Goal: Transaction & Acquisition: Purchase product/service

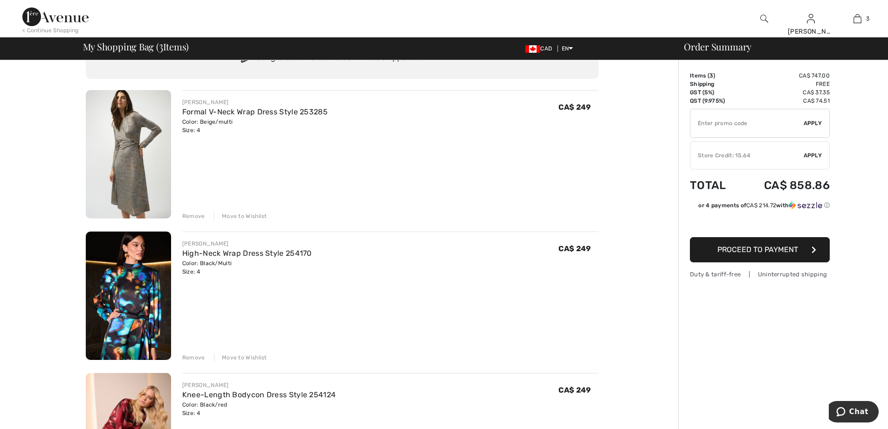
scroll to position [93, 0]
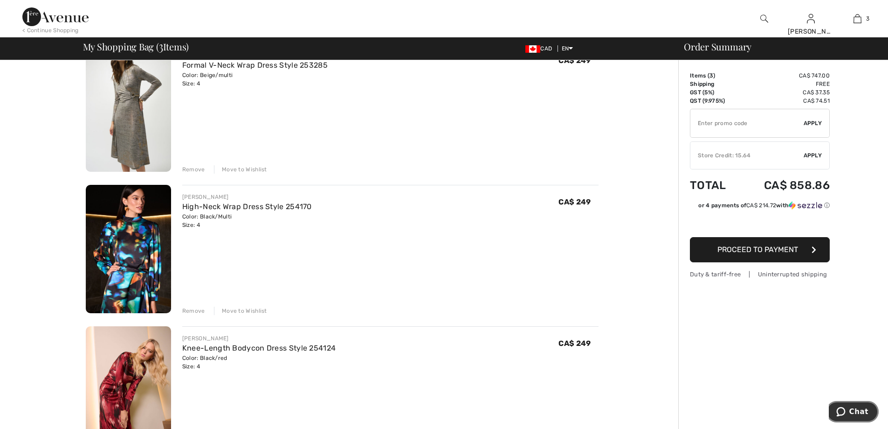
click at [843, 410] on icon "Chat" at bounding box center [841, 411] width 9 height 9
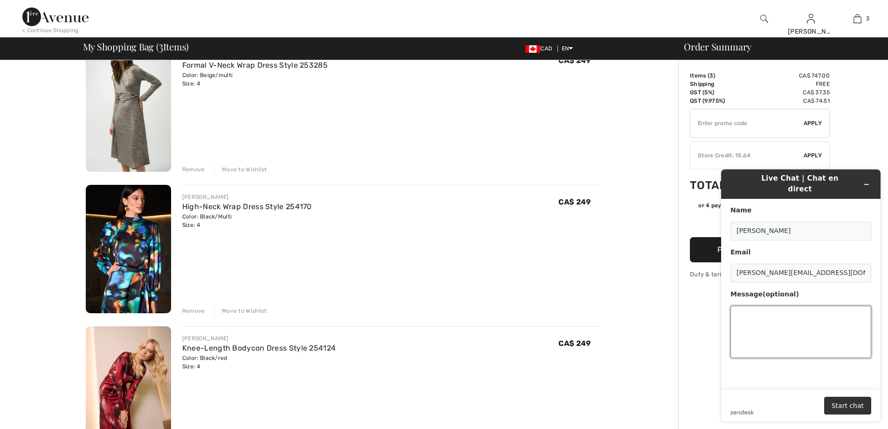
click at [768, 314] on textarea "Message (optional)" at bounding box center [801, 331] width 141 height 52
click at [770, 313] on textarea "can you check my basket 3 new dresses . can I have apromo code please" at bounding box center [801, 331] width 141 height 52
click at [831, 314] on textarea "can you check my basket 3 new dresses . can I have a promo code please" at bounding box center [801, 331] width 141 height 52
type textarea "can you check my basket 3 new dresses . can I have a promo code please?"
click at [840, 405] on button "Start chat" at bounding box center [847, 405] width 47 height 18
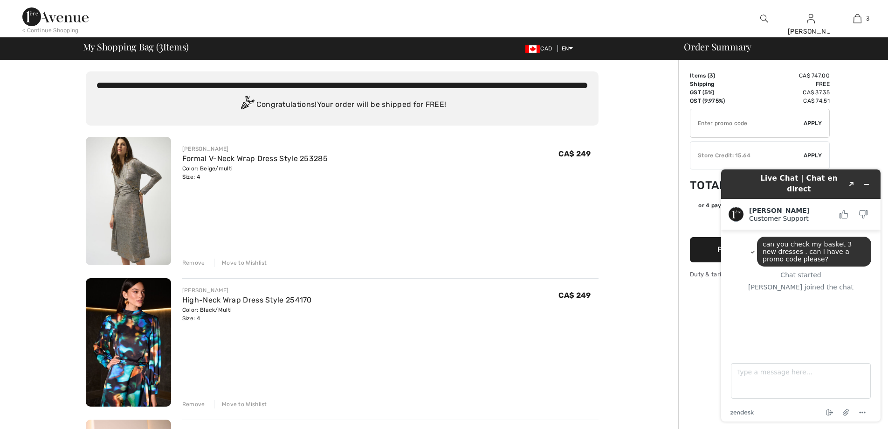
drag, startPoint x: 183, startPoint y: 147, endPoint x: 233, endPoint y: 184, distance: 61.9
click at [233, 184] on div "JOSEPH RIBKOFF Formal V-Neck Wrap Dress Style 253285 Color: Beige/multi Size: 4…" at bounding box center [390, 202] width 416 height 130
copy div "JOSEPH RIBKOFF Formal V-Neck Wrap Dress Style 253285 Color: Beige/multi Size: 4"
click at [769, 378] on textarea "Type a message here..." at bounding box center [801, 380] width 140 height 35
paste textarea "[PERSON_NAME] Formal V-Neck Wrap Dress Style 253285 Color: Beige/multi Size: 4"
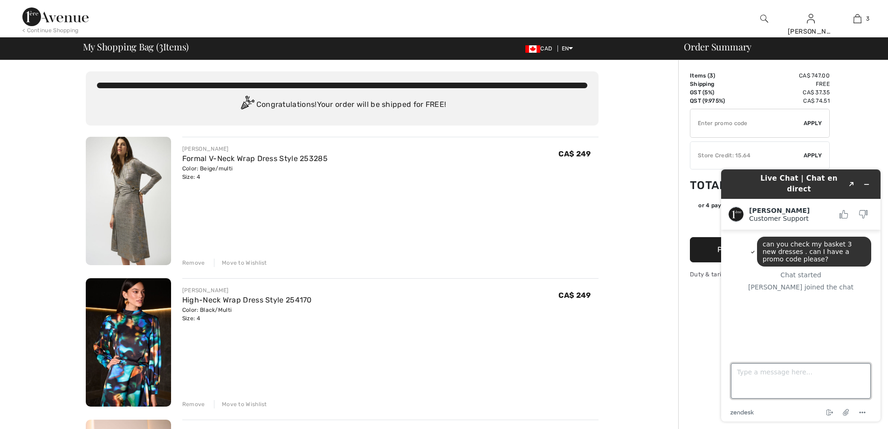
type textarea "[PERSON_NAME] Formal V-Neck Wrap Dress Style 253285 Color: Beige/multi Size: 4"
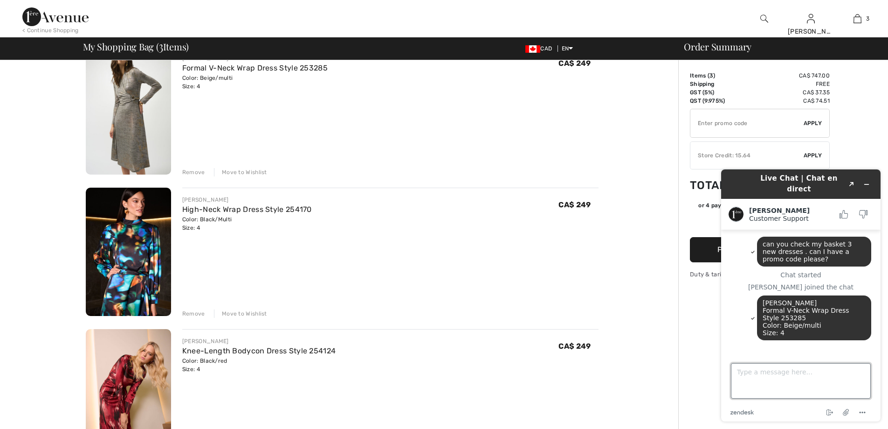
scroll to position [93, 0]
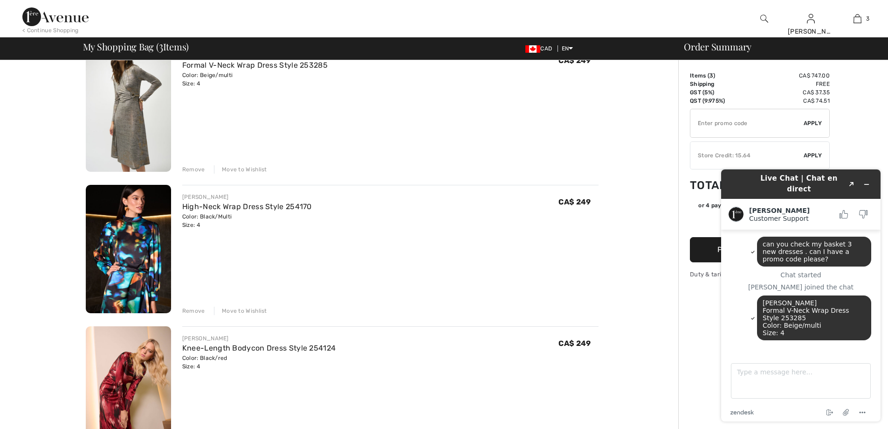
drag, startPoint x: 193, startPoint y: 194, endPoint x: 227, endPoint y: 224, distance: 45.3
click at [227, 223] on div "JOSEPH RIBKOFF High-Neck Wrap Dress Style 254170 Color: Black/Multi Size: 4 Fin…" at bounding box center [247, 211] width 130 height 36
copy div "JOSEPH RIBKOFF High-Neck Wrap Dress Style 254170 Color: Black/Multi Size: 4"
click at [744, 373] on textarea "Type a message here..." at bounding box center [801, 380] width 140 height 35
paste textarea "[PERSON_NAME] High-Neck Wrap Dress Style 254170 Color: Black/Multi Size: 4"
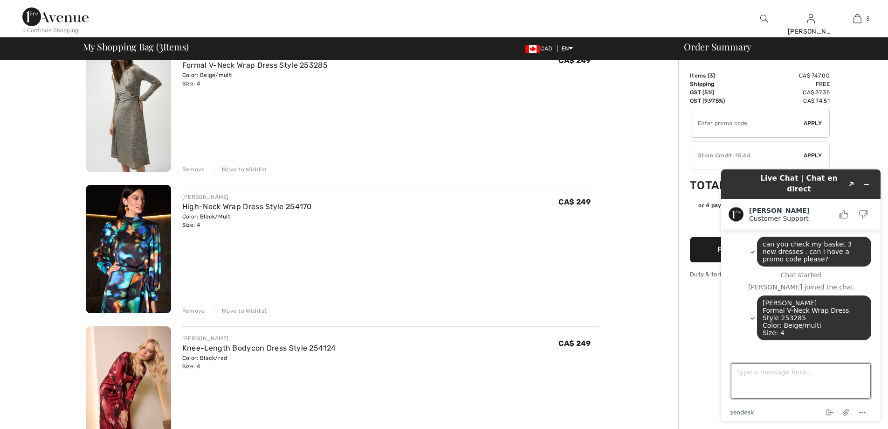
type textarea "[PERSON_NAME] High-Neck Wrap Dress Style 254170 Color: Black/Multi Size: 4"
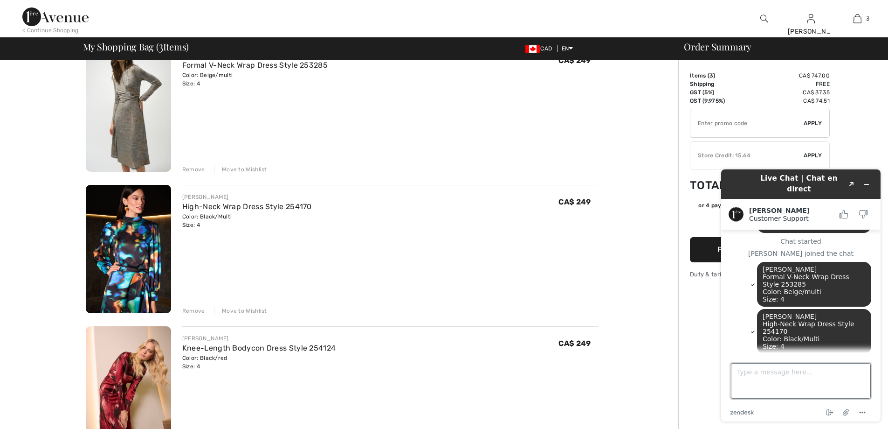
scroll to position [36, 0]
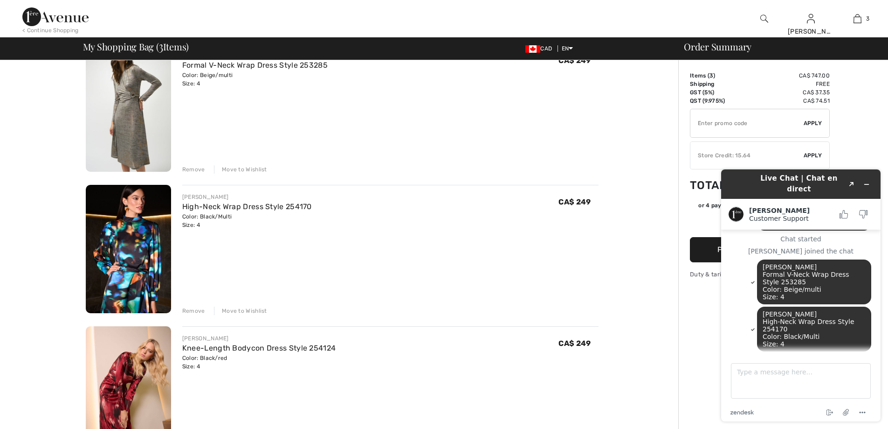
drag, startPoint x: 182, startPoint y: 336, endPoint x: 199, endPoint y: 367, distance: 35.5
click at [199, 367] on div "JOSEPH RIBKOFF Knee-Length Bodycon Dress Style 254124 Color: Black/red Size: 4 …" at bounding box center [258, 352] width 153 height 36
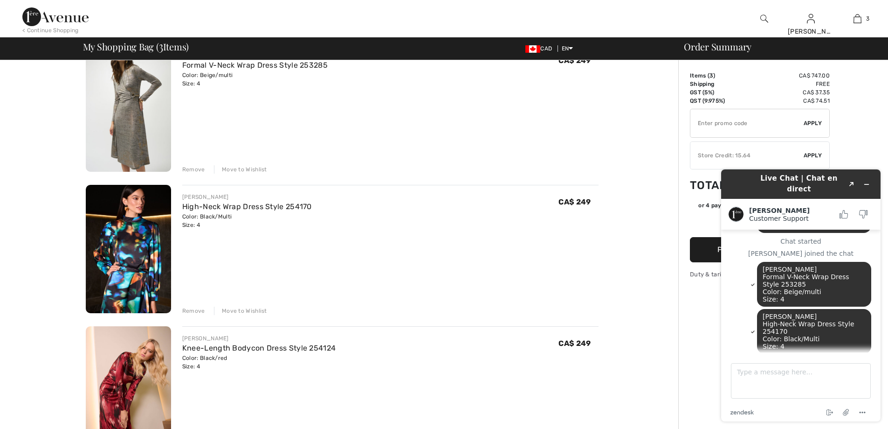
scroll to position [67, 0]
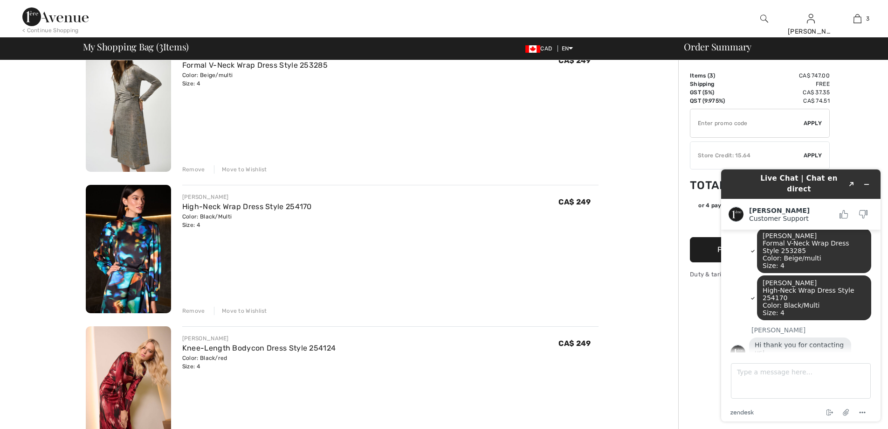
copy div "JOSEPH RIBKOFF Knee-Length Bodycon Dress Style 254124 Color: Black/red Size: 4"
click at [757, 379] on textarea "Type a message here..." at bounding box center [801, 380] width 140 height 35
paste textarea "[PERSON_NAME] Knee-Length Bodycon Dress Style 254124 Color: Black/red Size: 4"
type textarea "[PERSON_NAME] Knee-Length Bodycon Dress Style 254124 Color: Black/red Size: 4"
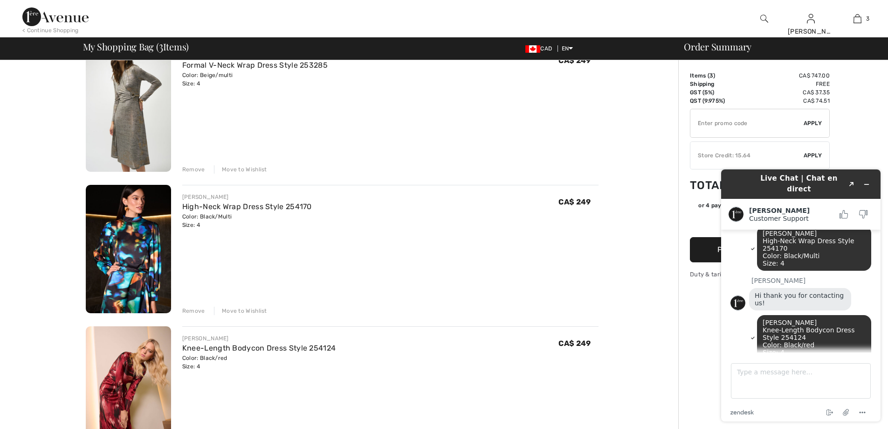
scroll to position [207, 0]
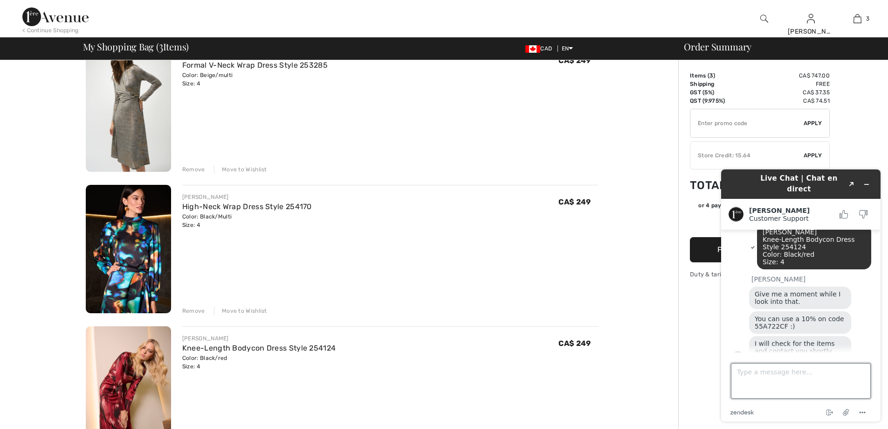
click at [737, 380] on textarea "Type a message here..." at bounding box center [801, 380] width 140 height 35
type textarea "thanks"
drag, startPoint x: 784, startPoint y: 315, endPoint x: 755, endPoint y: 319, distance: 29.1
click at [755, 319] on span "You can use a 10% on code 55A722CF :)" at bounding box center [800, 322] width 91 height 15
copy span "55A722CF"
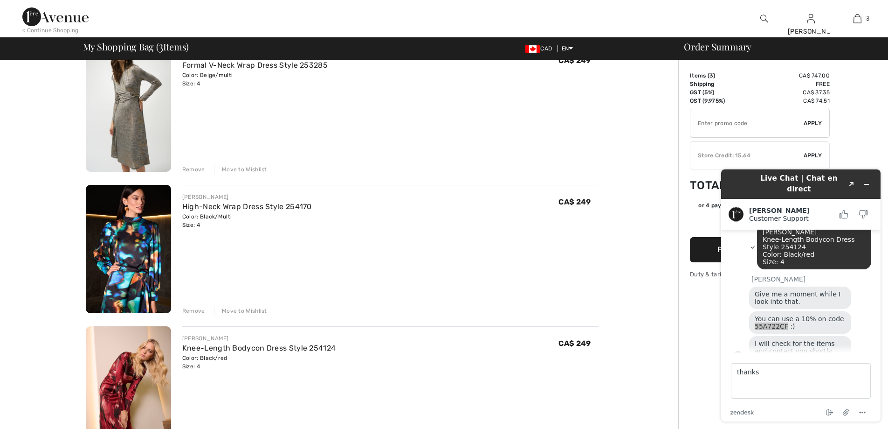
click at [768, 125] on input "TEXT" at bounding box center [747, 123] width 113 height 28
paste input "55A722CF"
type input "55A722CF"
click at [812, 124] on span "Apply" at bounding box center [813, 123] width 19 height 8
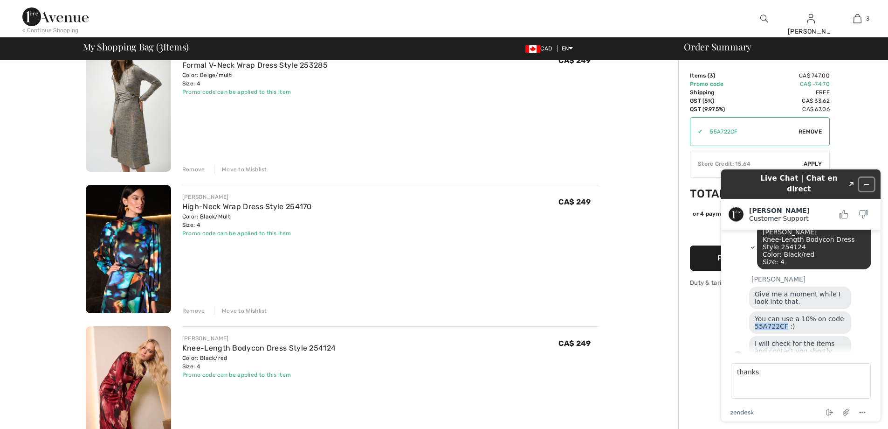
click at [864, 181] on icon "Minimize widget" at bounding box center [867, 184] width 7 height 7
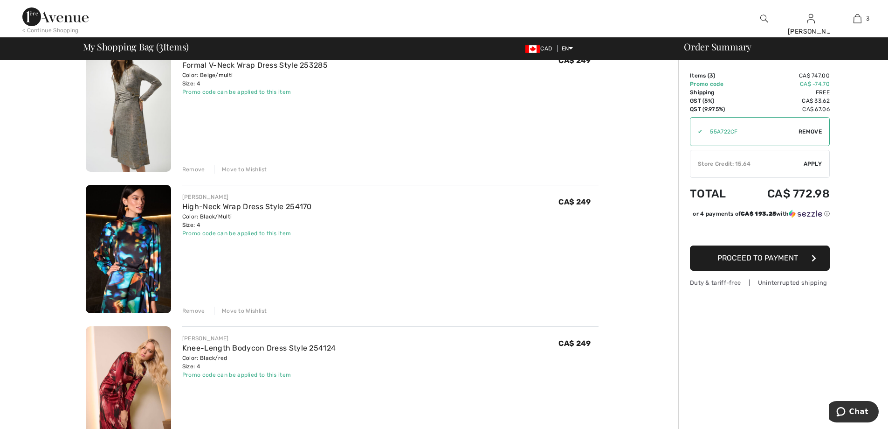
click at [818, 164] on span "Apply" at bounding box center [813, 163] width 19 height 8
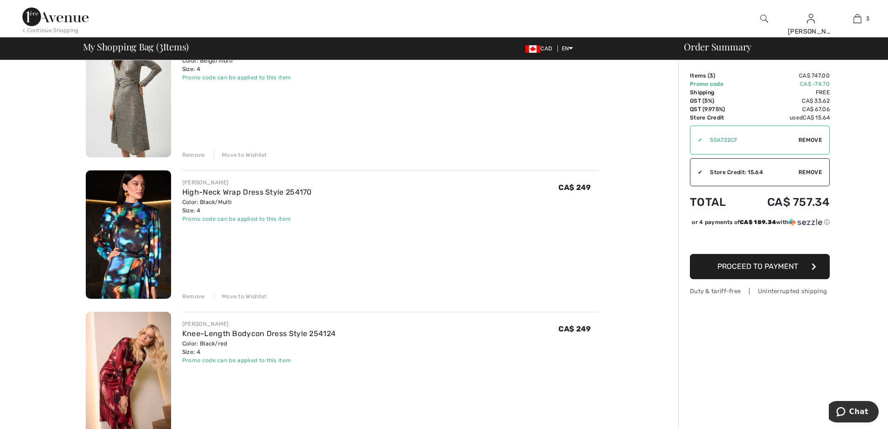
scroll to position [93, 0]
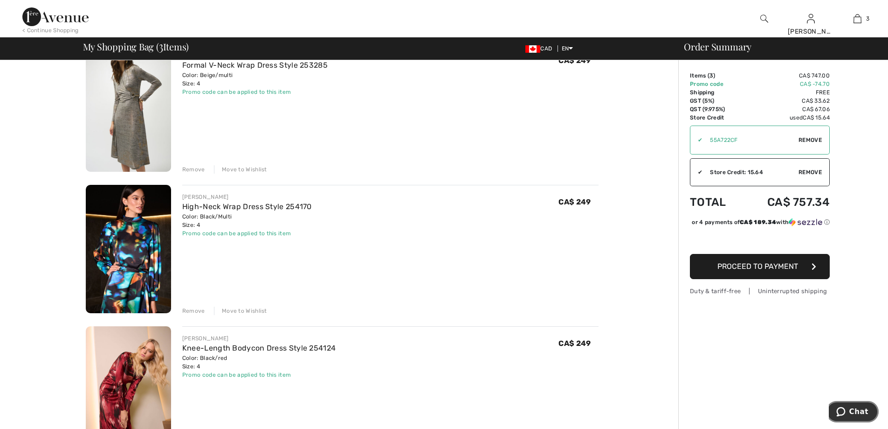
click at [860, 410] on span "Chat" at bounding box center [859, 411] width 19 height 8
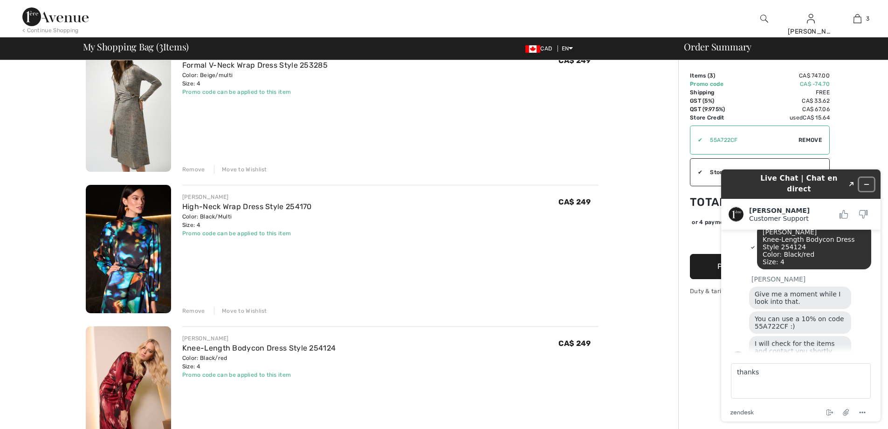
click at [864, 181] on icon "Minimize widget" at bounding box center [867, 184] width 7 height 7
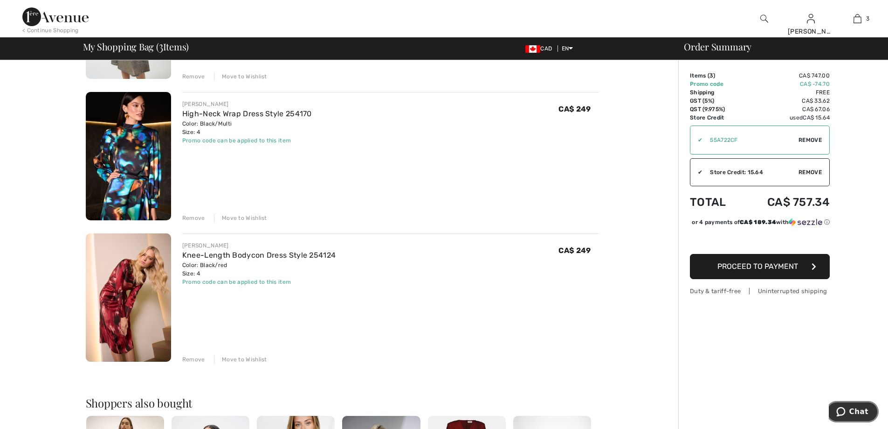
scroll to position [187, 0]
click at [144, 297] on img at bounding box center [128, 297] width 85 height 128
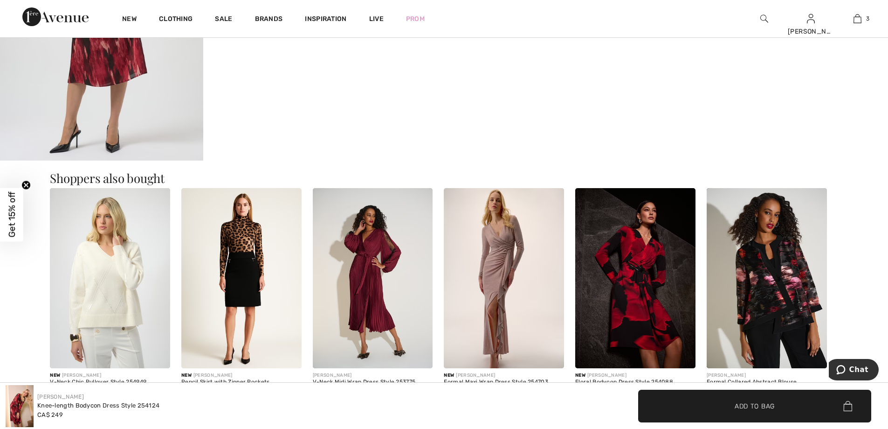
scroll to position [979, 0]
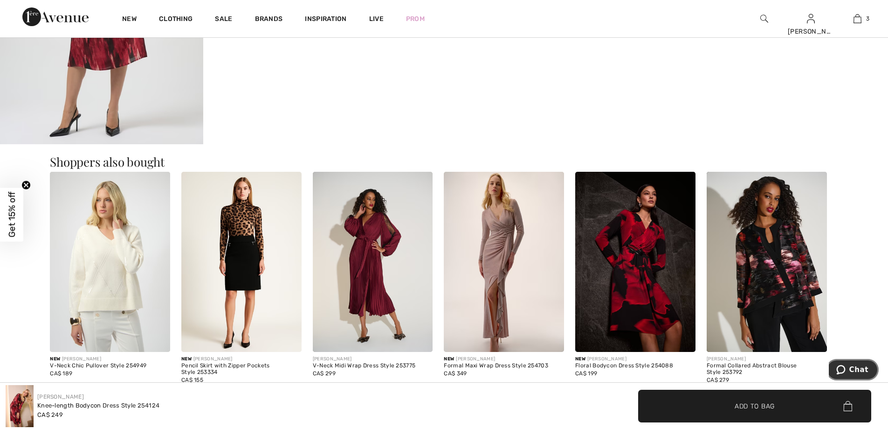
click at [845, 365] on icon "Chat" at bounding box center [841, 369] width 9 height 9
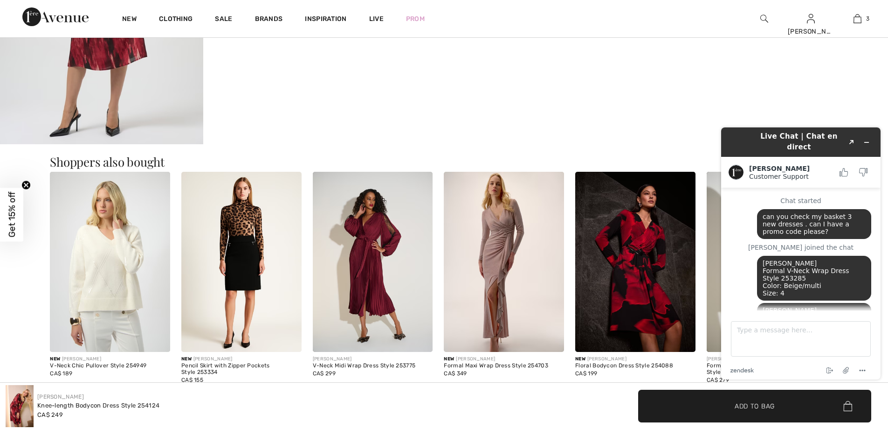
scroll to position [209, 0]
